Goal: Task Accomplishment & Management: Manage account settings

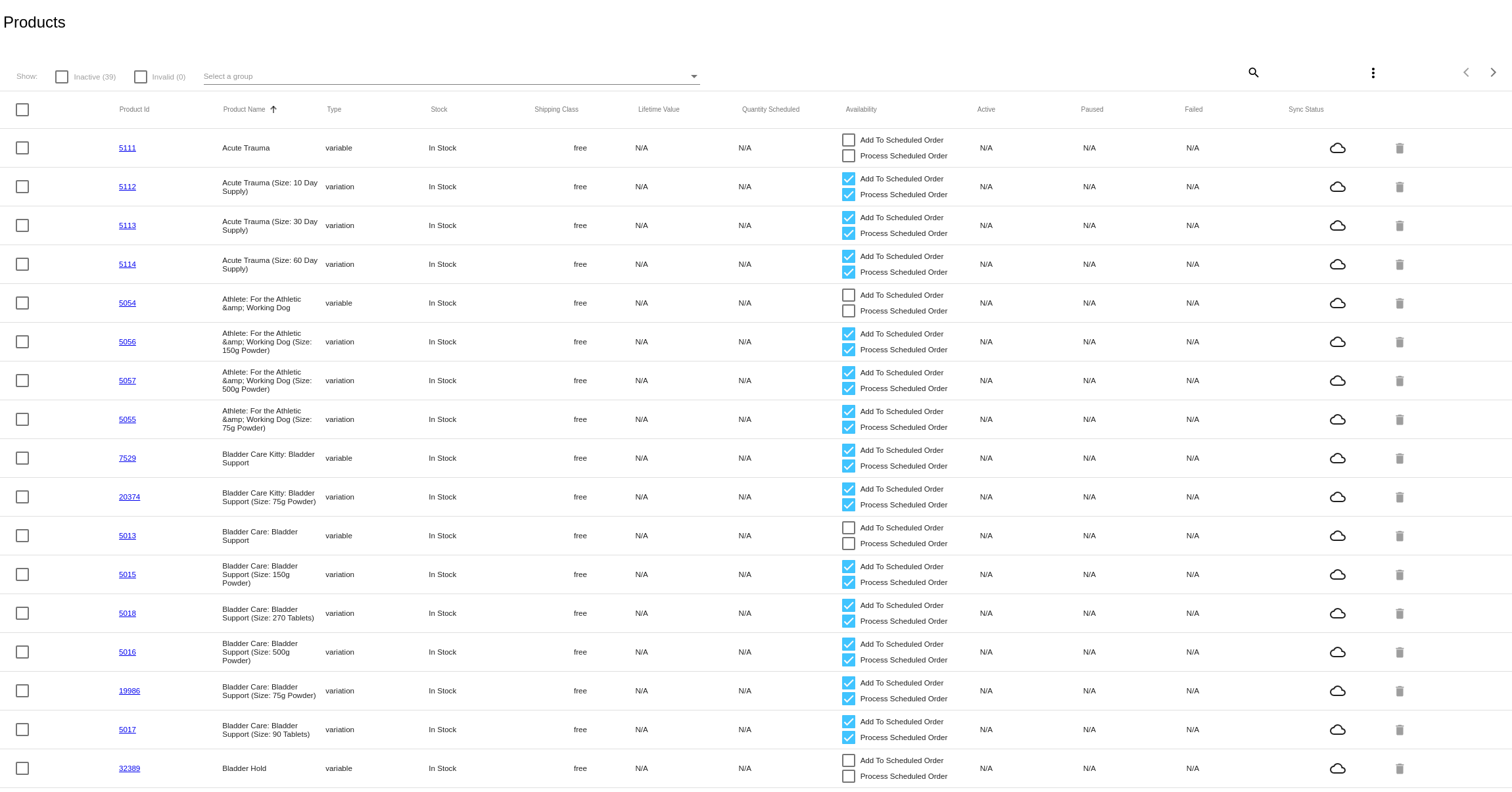
click at [1245, 78] on mat-icon "search" at bounding box center [1253, 72] width 15 height 20
click at [1235, 75] on input "Search" at bounding box center [1135, 71] width 252 height 11
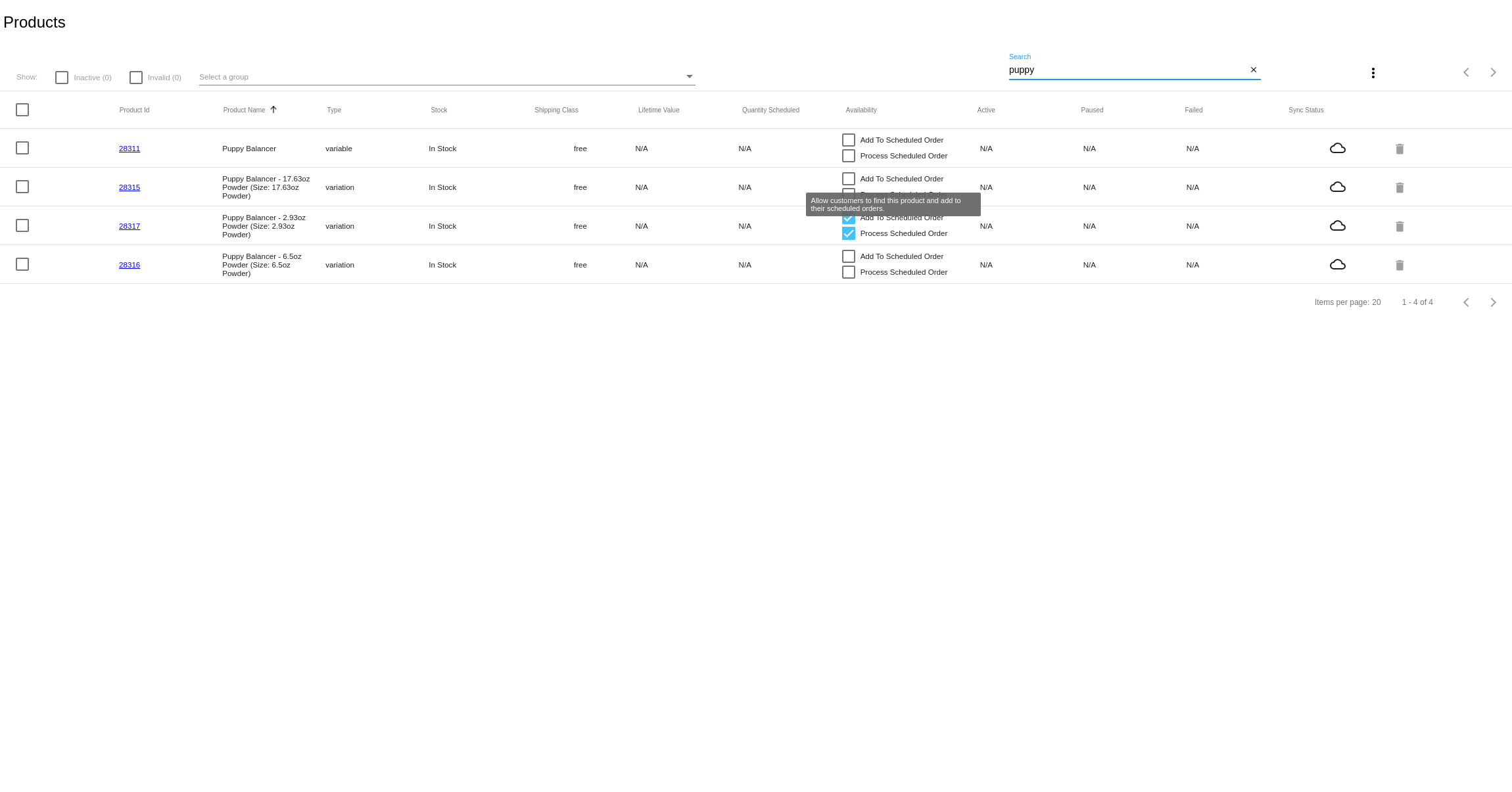
type input "puppy"
click at [849, 176] on div at bounding box center [848, 179] width 14 height 14
click at [848, 186] on input "Add To Scheduled Order" at bounding box center [848, 186] width 1 height 1
checkbox input "true"
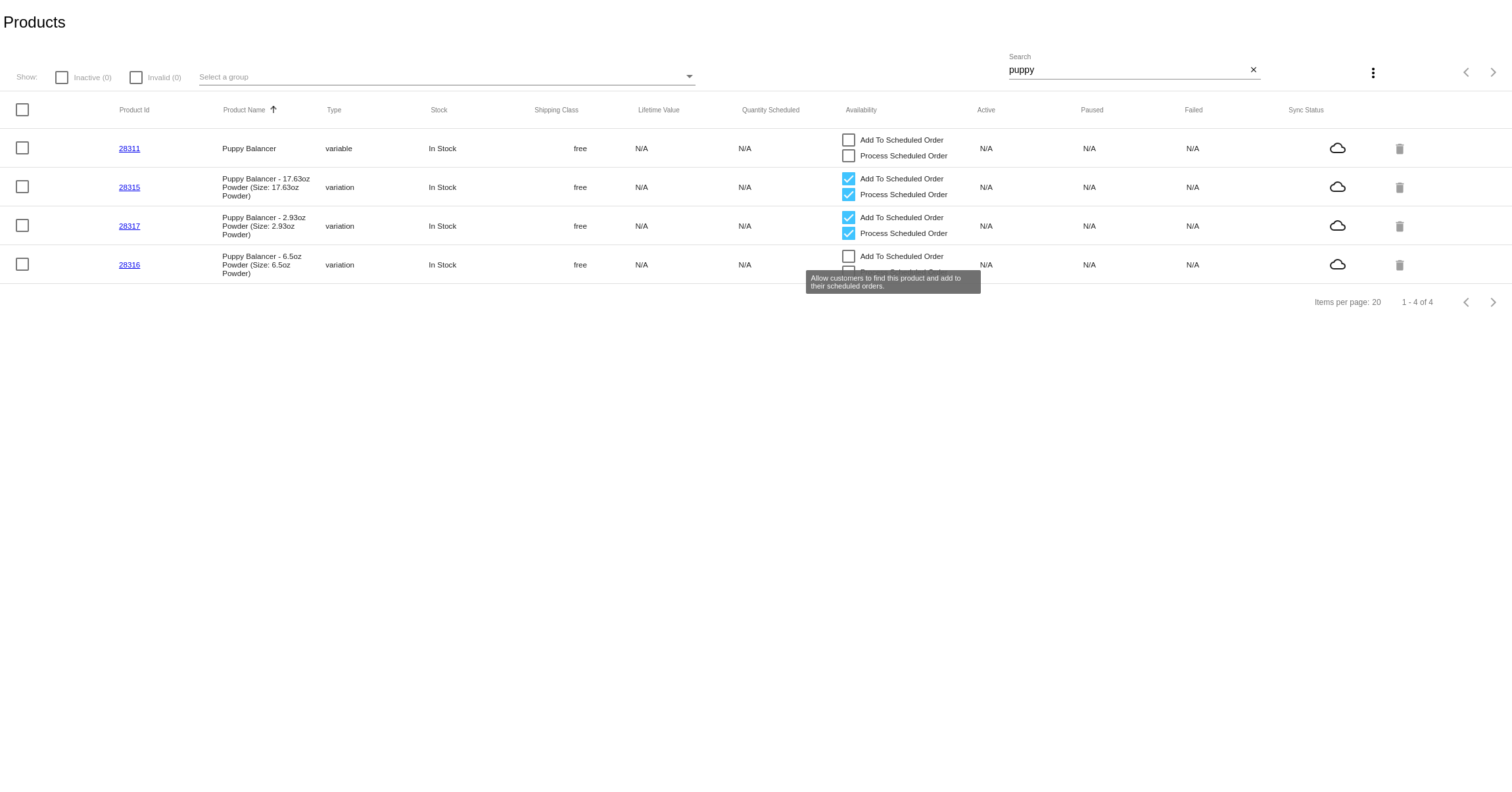
click at [848, 259] on div at bounding box center [848, 256] width 14 height 14
click at [848, 263] on input "Add To Scheduled Order" at bounding box center [848, 263] width 1 height 1
checkbox input "true"
